Goal: Task Accomplishment & Management: Manage account settings

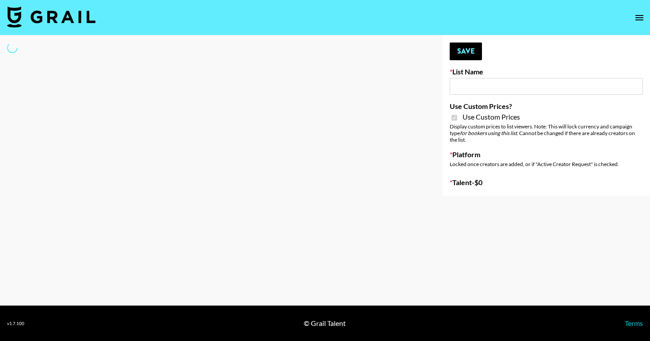
select select "Brand"
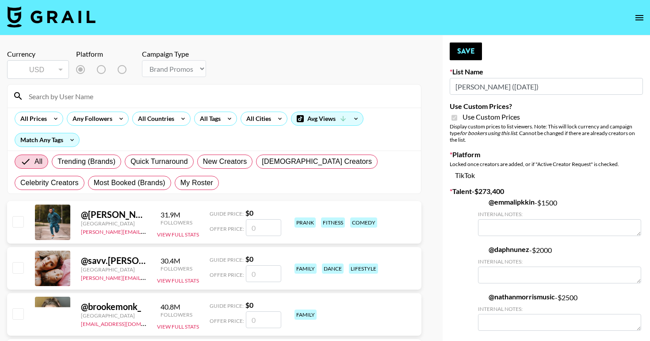
type input "[PERSON_NAME] ([DATE])"
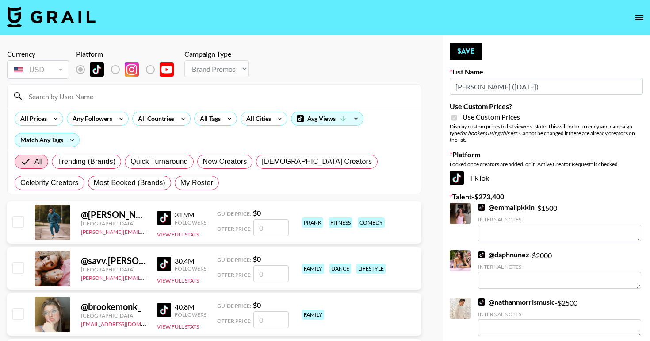
checkbox input "true"
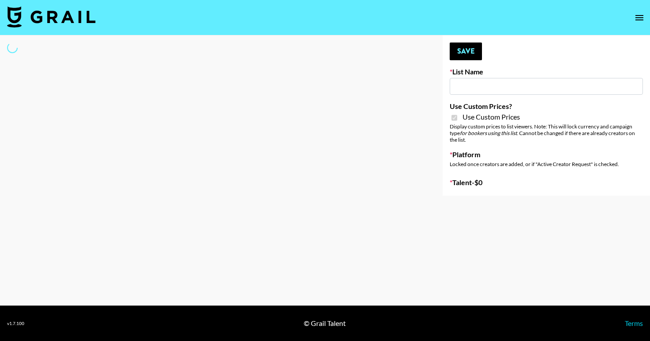
type input "Redence Beauty"
checkbox input "true"
select select "Brand"
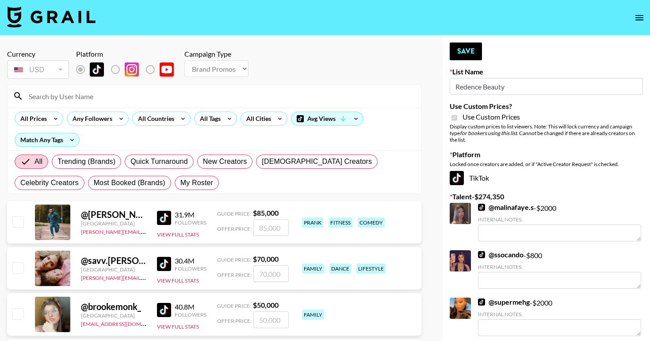
click at [166, 93] on input at bounding box center [219, 96] width 392 height 14
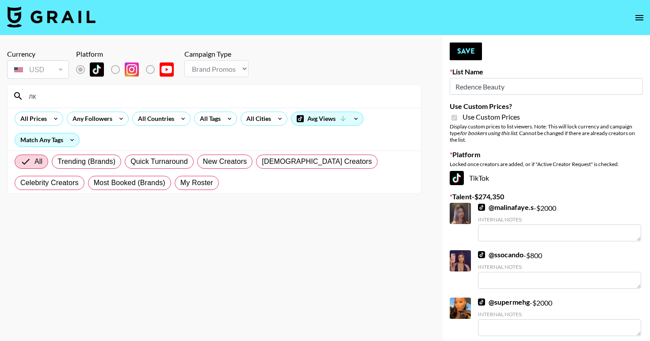
type input "л"
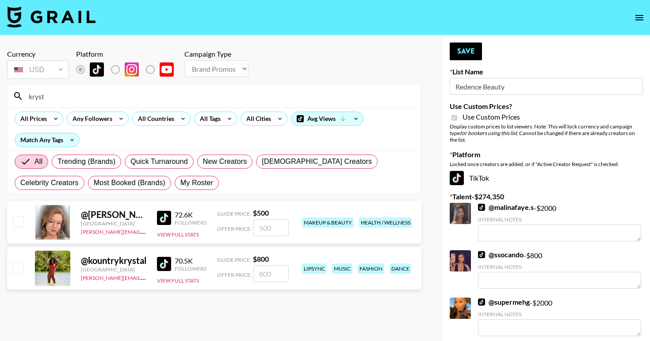
type input "kryst"
click at [18, 219] on input "checkbox" at bounding box center [17, 221] width 11 height 11
checkbox input "true"
click at [275, 231] on input "500" at bounding box center [270, 227] width 35 height 17
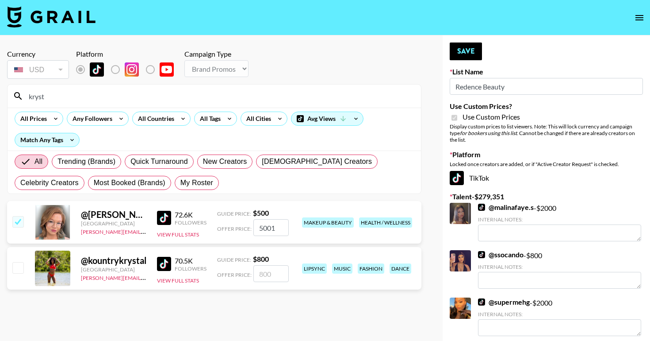
click at [275, 231] on input "5001" at bounding box center [270, 227] width 35 height 17
type input "1500"
click at [465, 54] on button "Save" at bounding box center [466, 51] width 32 height 18
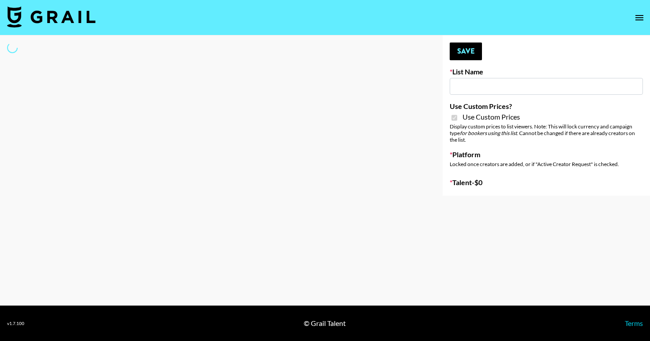
type input "Dime Beauty"
checkbox input "true"
select select "Brand"
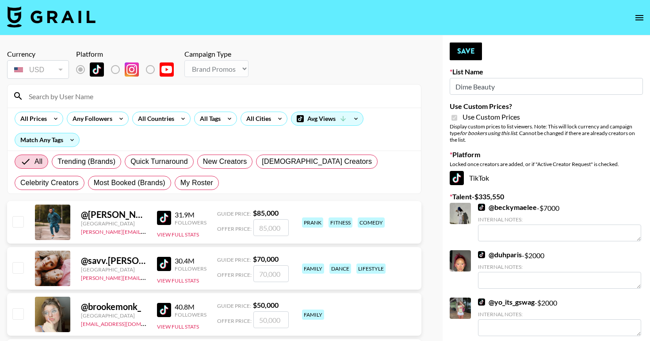
click at [142, 101] on input at bounding box center [219, 96] width 392 height 14
type input "its.[PERSON_NAME]"
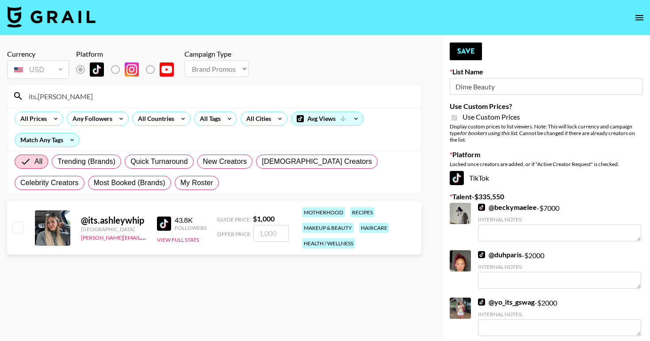
click at [20, 230] on input "checkbox" at bounding box center [17, 227] width 11 height 11
checkbox input "true"
type input "1000"
click at [474, 53] on button "Save" at bounding box center [466, 51] width 32 height 18
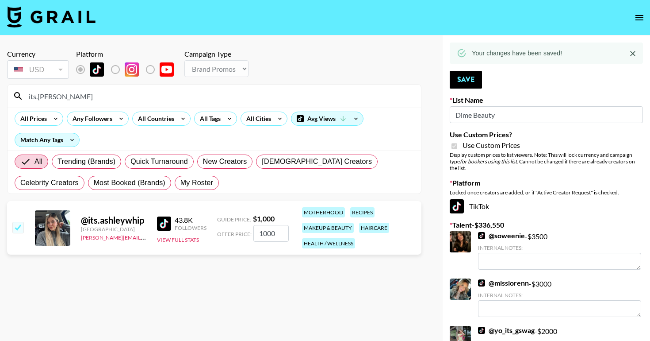
click at [288, 94] on input "its.ashley" at bounding box center [219, 96] width 392 height 14
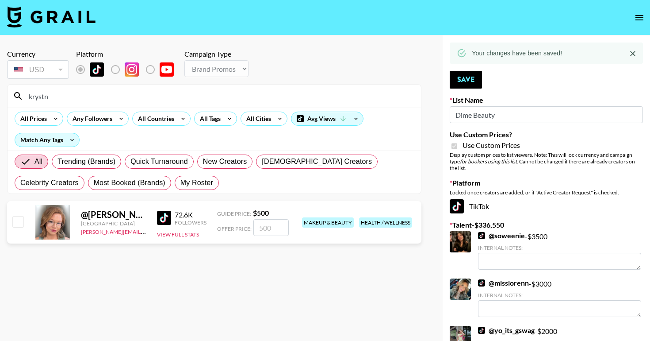
type input "krystn"
click at [17, 223] on input "checkbox" at bounding box center [17, 221] width 11 height 11
checkbox input "true"
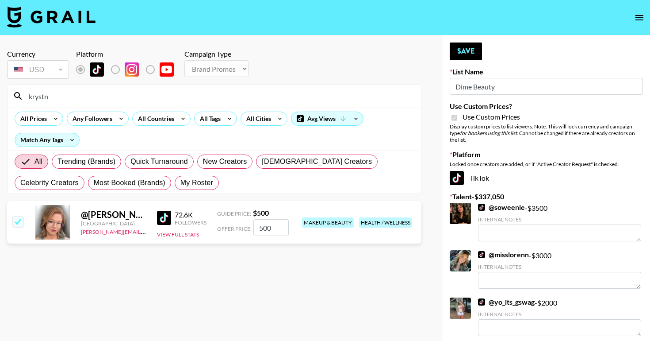
click at [267, 225] on input "500" at bounding box center [270, 227] width 35 height 17
type input "1000"
click at [472, 46] on button "Save" at bounding box center [466, 51] width 32 height 18
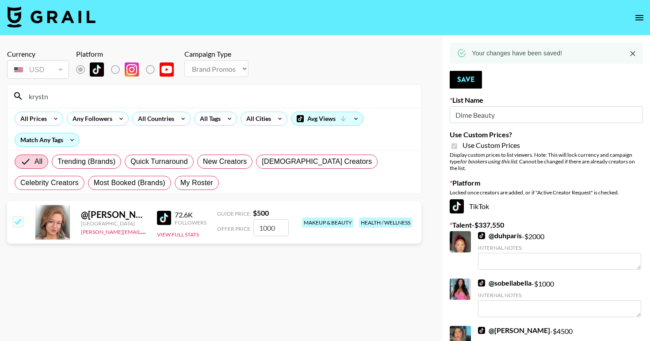
click at [260, 99] on input "krystn" at bounding box center [219, 96] width 392 height 14
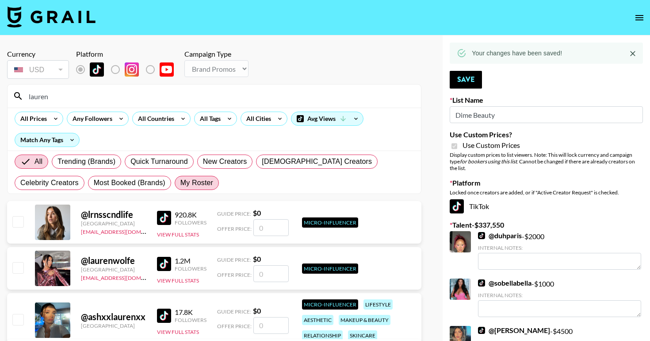
type input "lauren"
click at [180, 186] on span "My Roster" at bounding box center [196, 182] width 33 height 11
click at [180, 183] on input "My Roster" at bounding box center [180, 183] width 0 height 0
radio input "true"
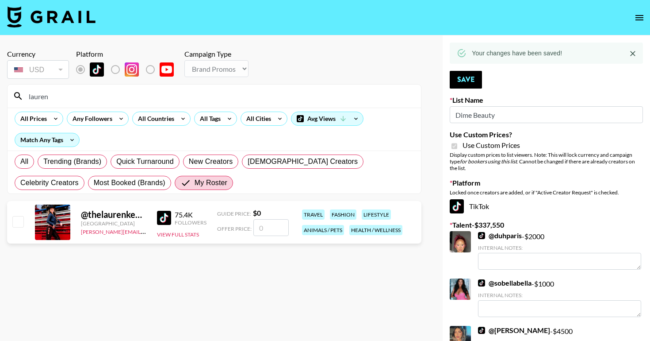
click at [12, 218] on div at bounding box center [18, 221] width 14 height 15
click at [13, 219] on input "checkbox" at bounding box center [17, 221] width 11 height 11
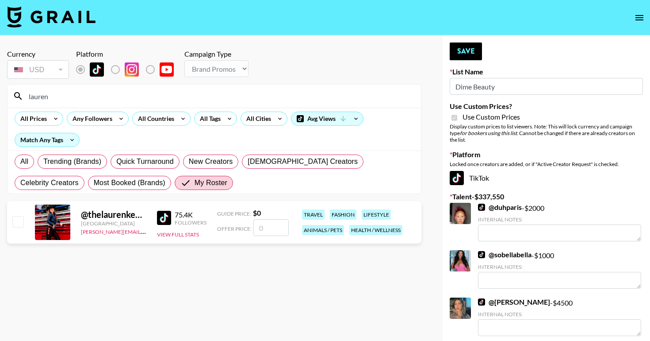
click at [268, 225] on input "number" at bounding box center [270, 227] width 35 height 17
click at [22, 223] on input "checkbox" at bounding box center [17, 221] width 11 height 11
click at [268, 224] on input "number" at bounding box center [270, 227] width 35 height 17
checkbox input "true"
type input "1500"
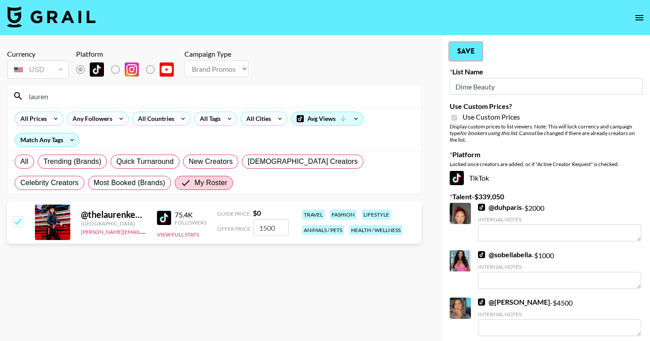
click at [465, 49] on button "Save" at bounding box center [466, 51] width 32 height 18
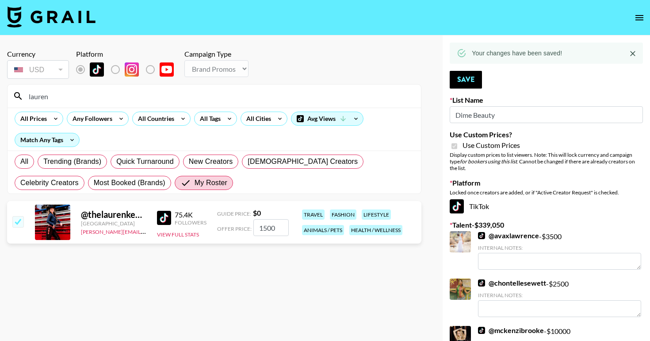
click at [227, 95] on input "lauren" at bounding box center [219, 96] width 392 height 14
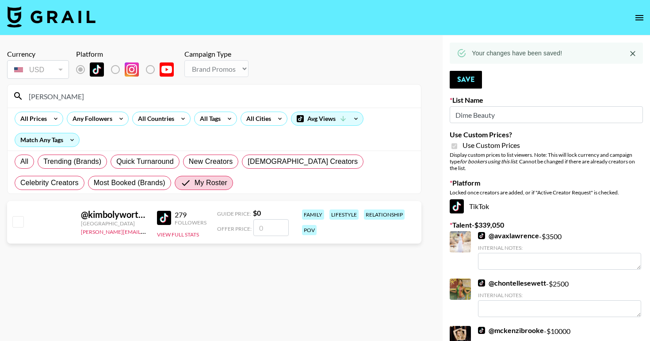
type input "kim"
click at [284, 233] on input "number" at bounding box center [270, 227] width 35 height 17
checkbox input "true"
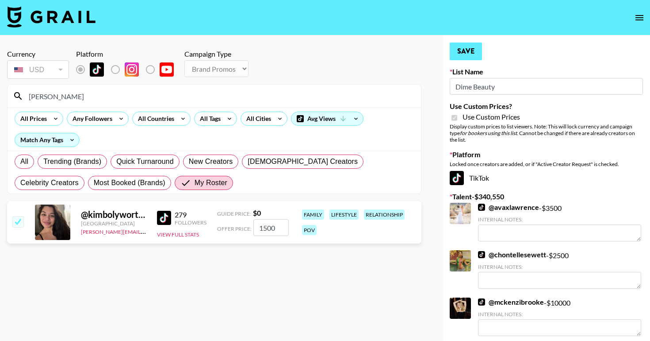
type input "1500"
click at [462, 58] on button "Save" at bounding box center [466, 51] width 32 height 18
